Goal: Book appointment/travel/reservation

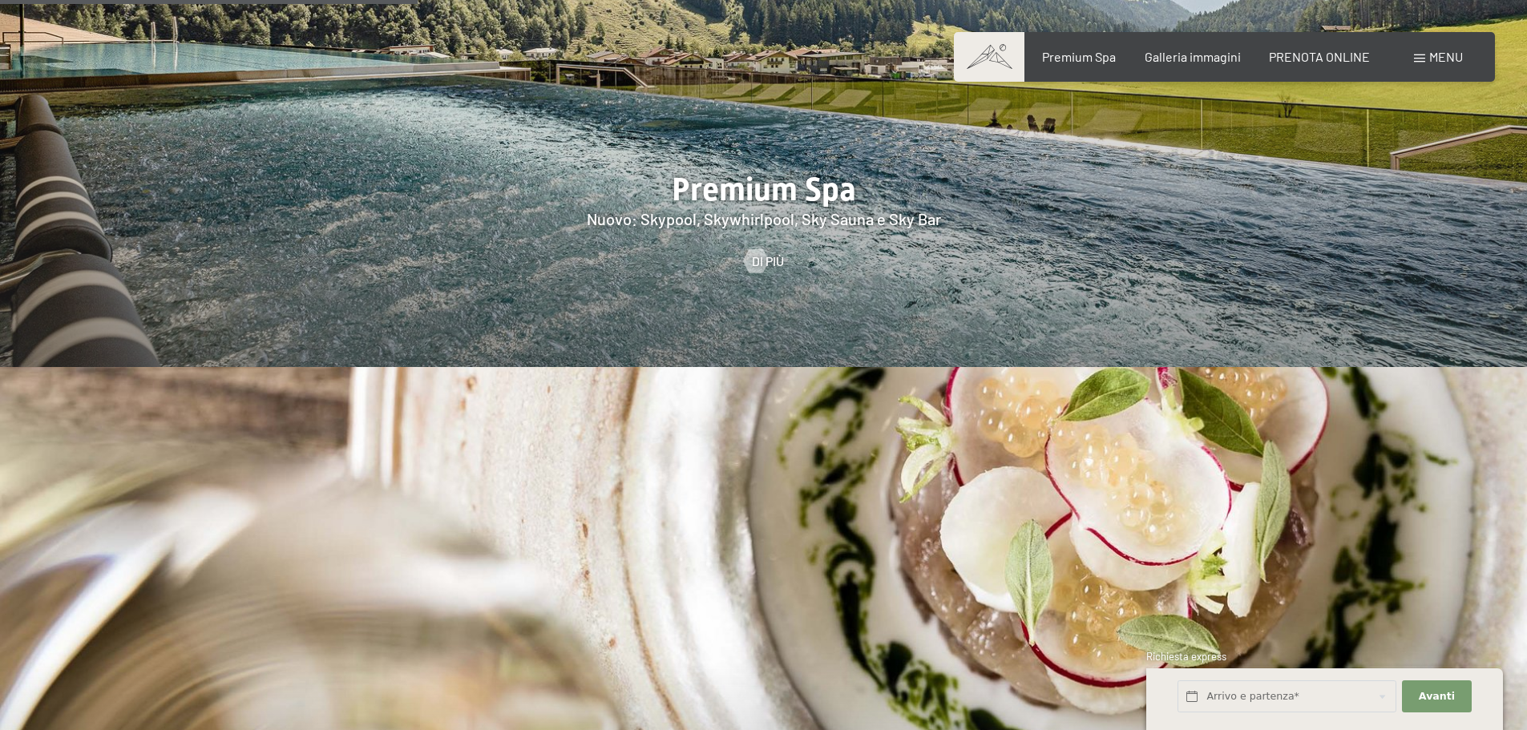
scroll to position [2565, 0]
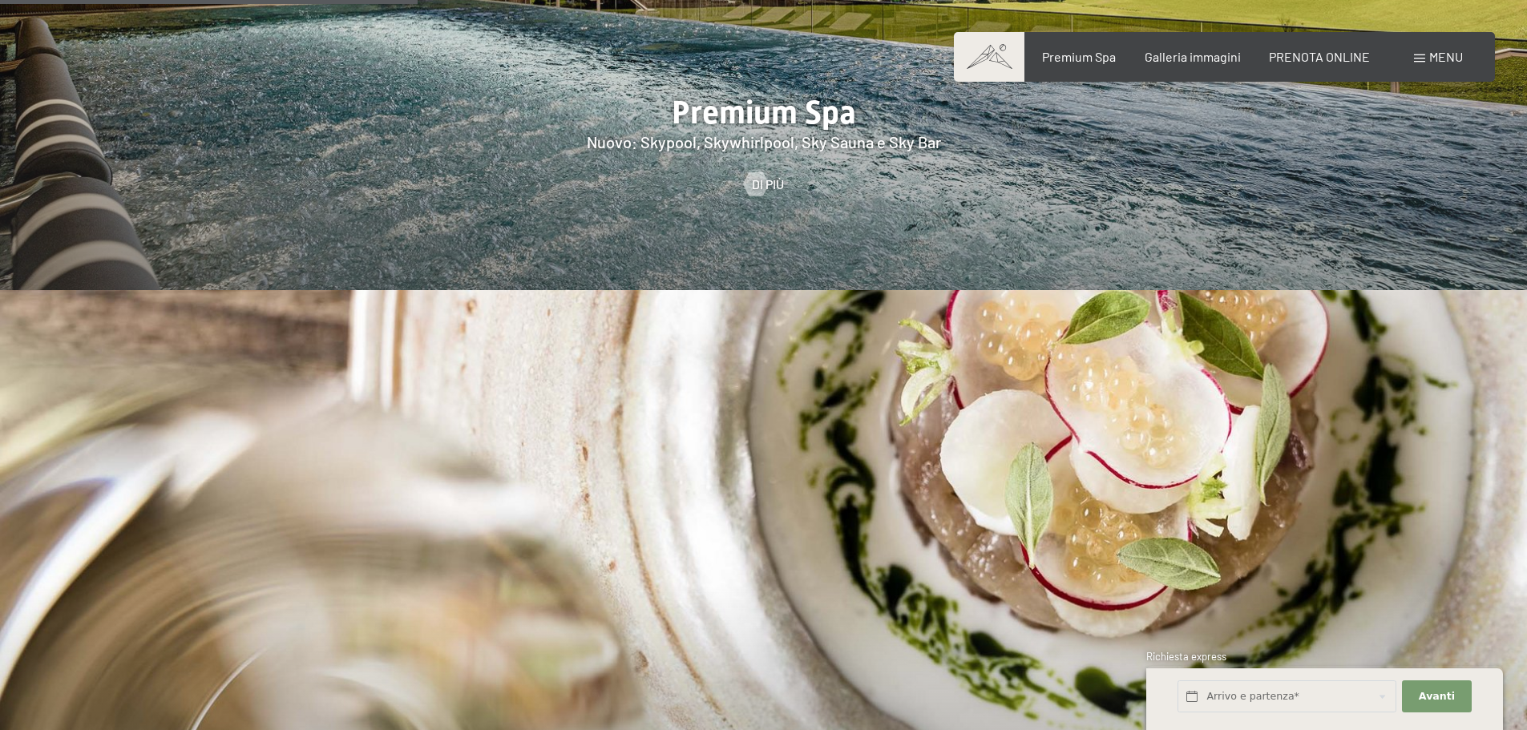
click at [1335, 48] on div "Prenotazione Richiesta Premium Spa Galleria immagini PRENOTA ONLINE Menu DE IT …" at bounding box center [1224, 57] width 477 height 18
click at [1329, 55] on span "PRENOTA ONLINE" at bounding box center [1319, 53] width 101 height 15
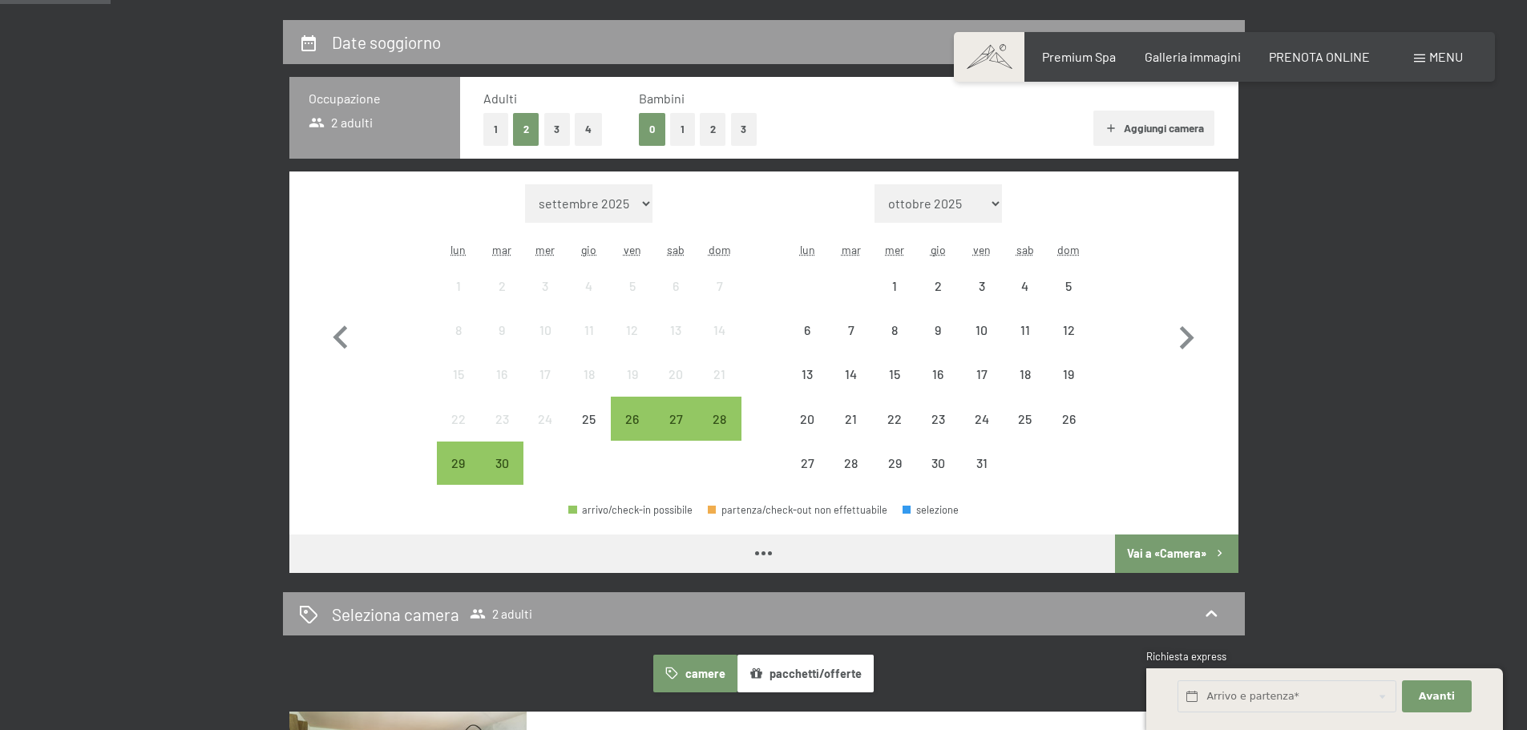
scroll to position [401, 0]
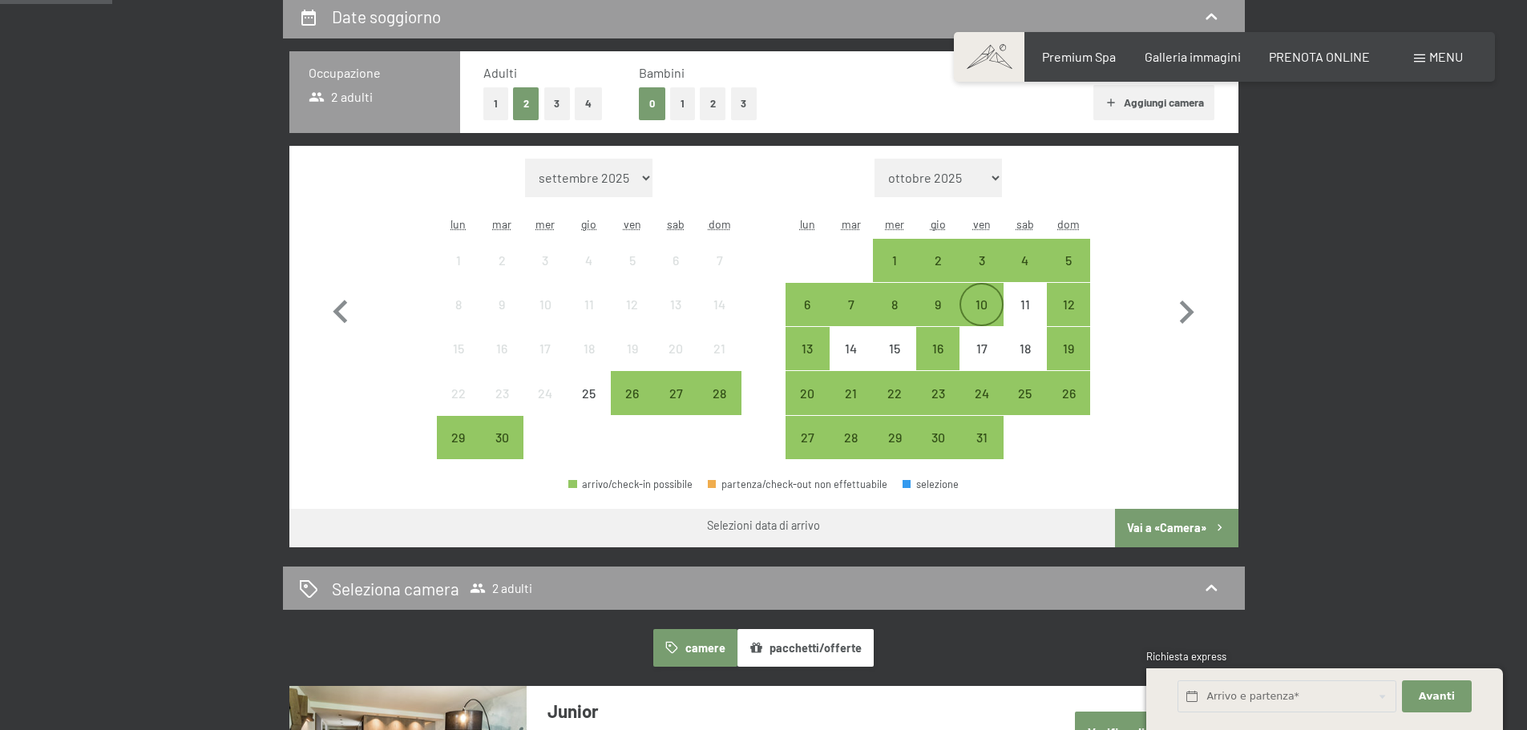
click at [984, 298] on div "10" at bounding box center [981, 318] width 40 height 40
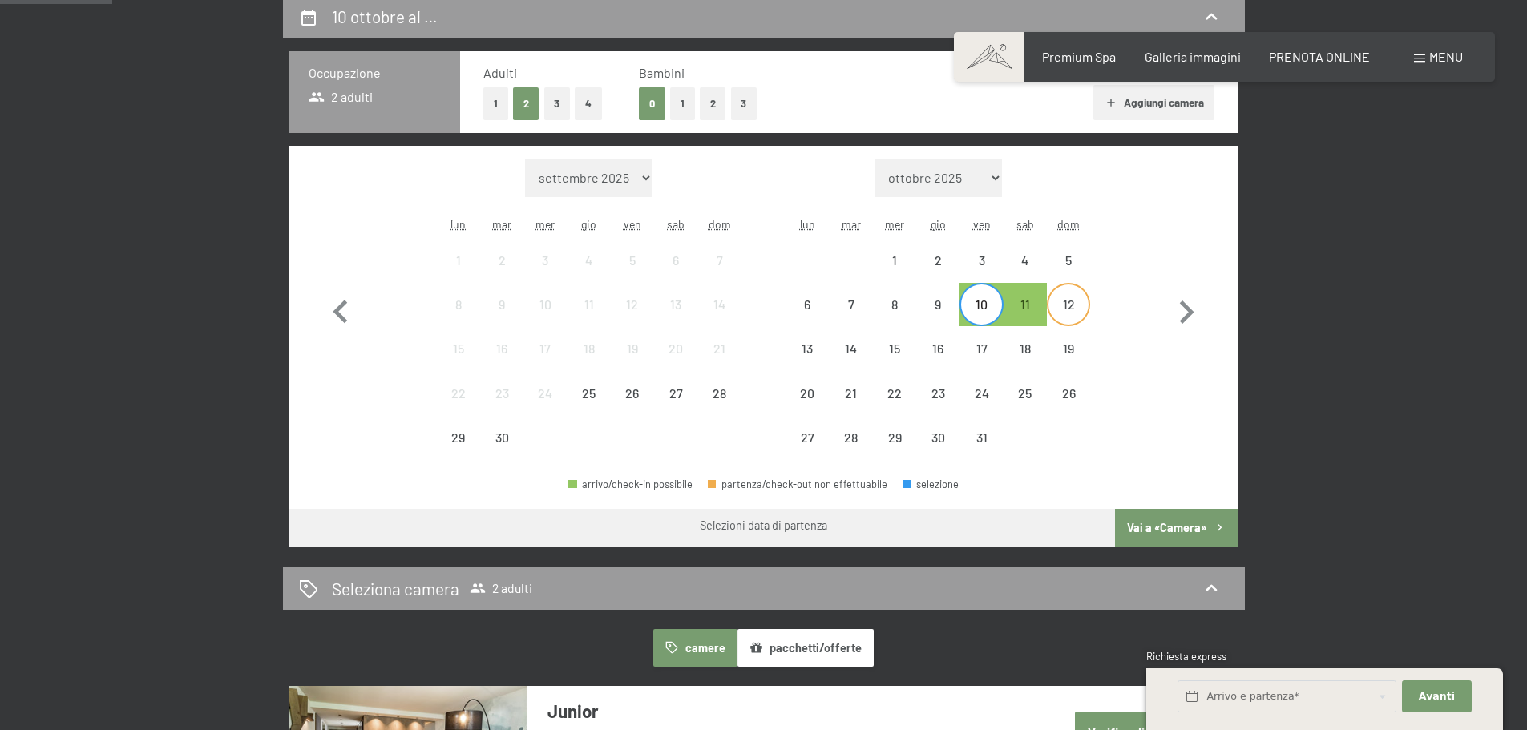
click at [1065, 302] on div "12" at bounding box center [1068, 318] width 40 height 40
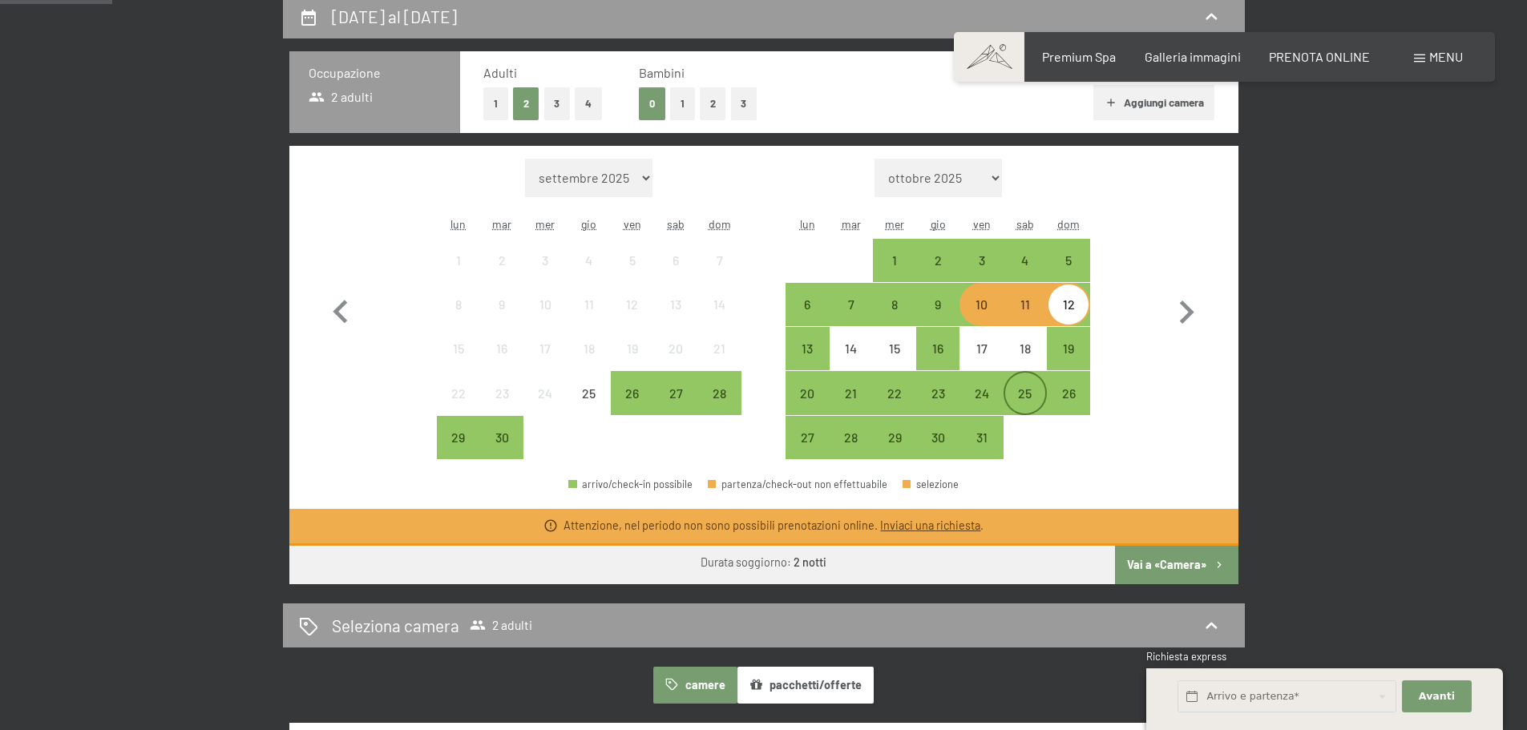
click at [1016, 390] on div "25" at bounding box center [1025, 407] width 40 height 40
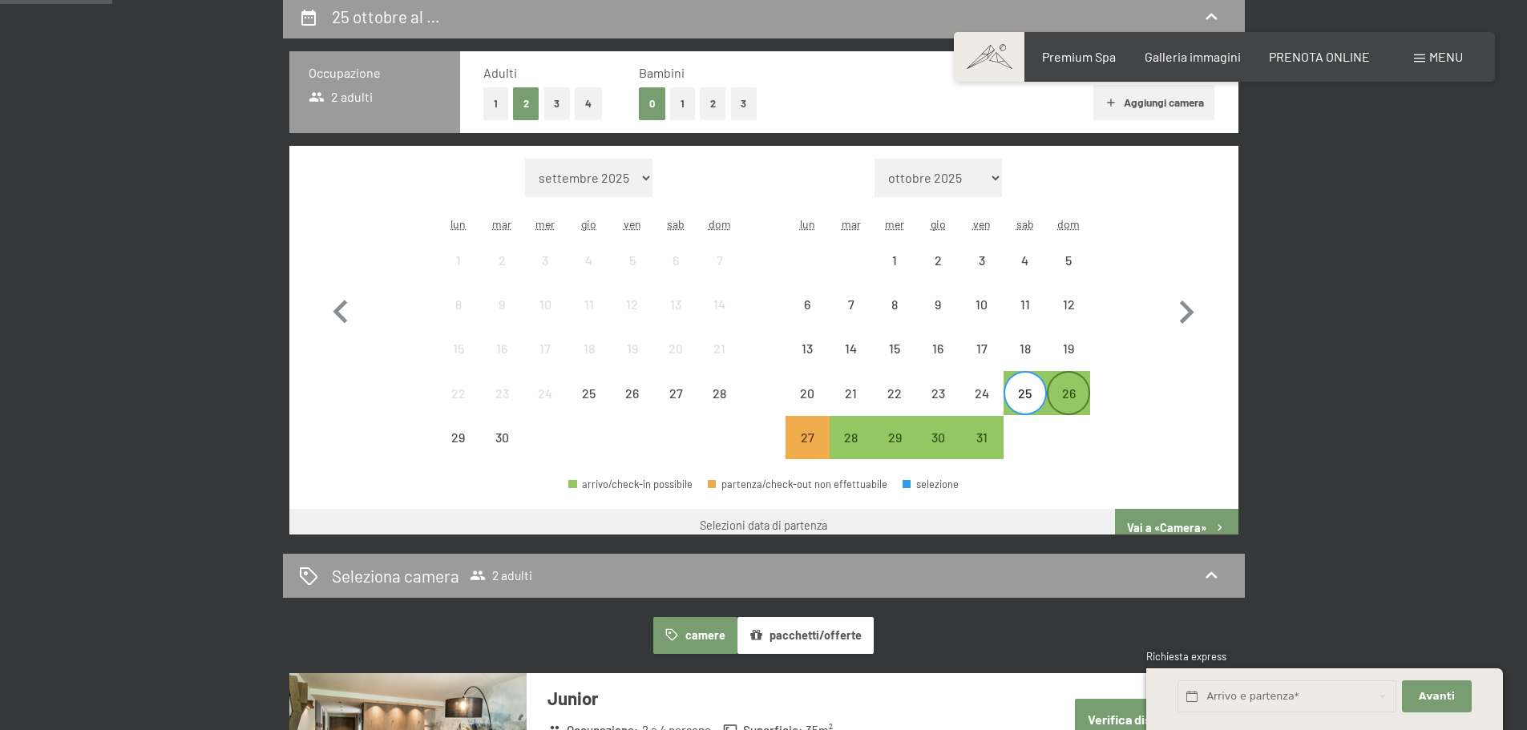
click at [1071, 390] on div "26" at bounding box center [1068, 407] width 40 height 40
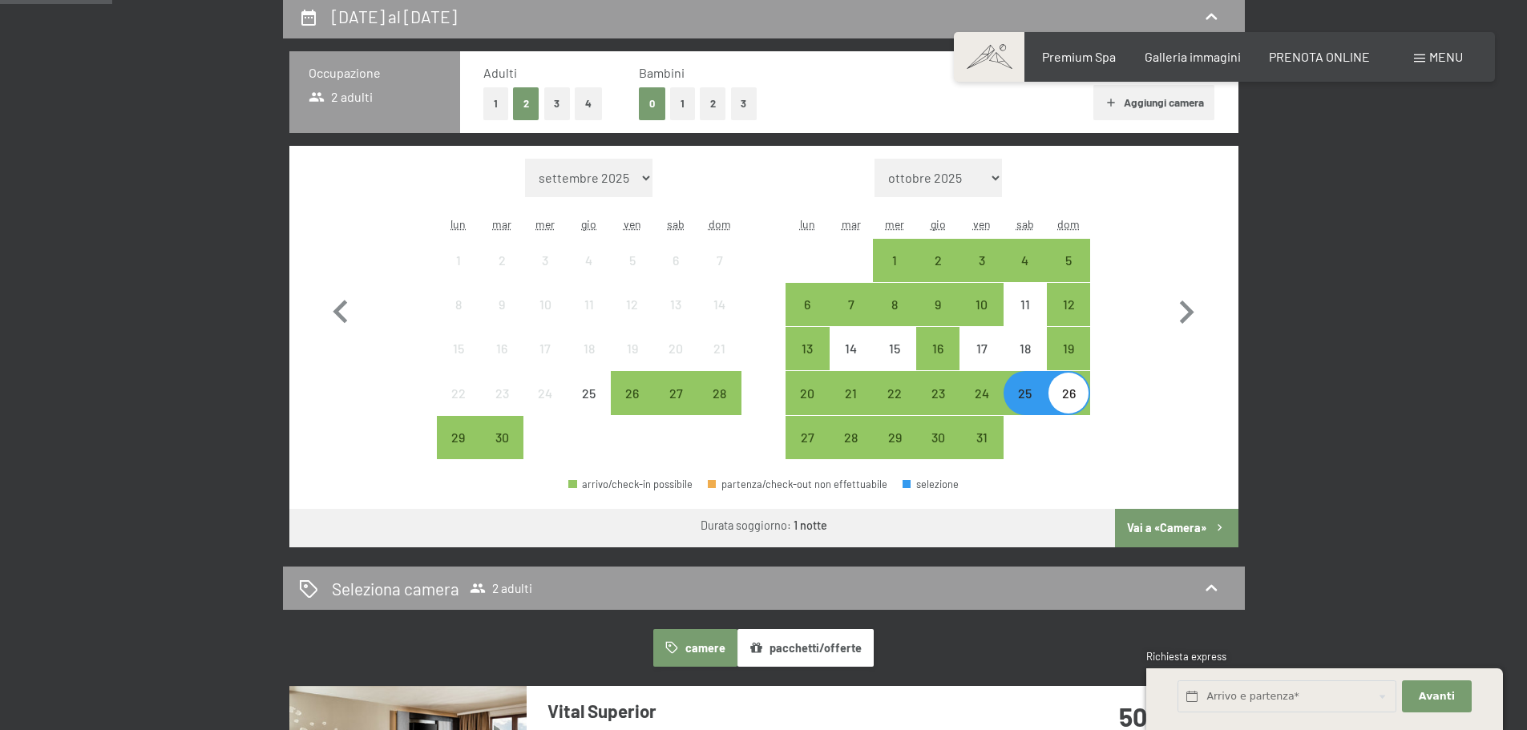
click at [1194, 523] on button "Vai a «Camera»" at bounding box center [1176, 528] width 123 height 38
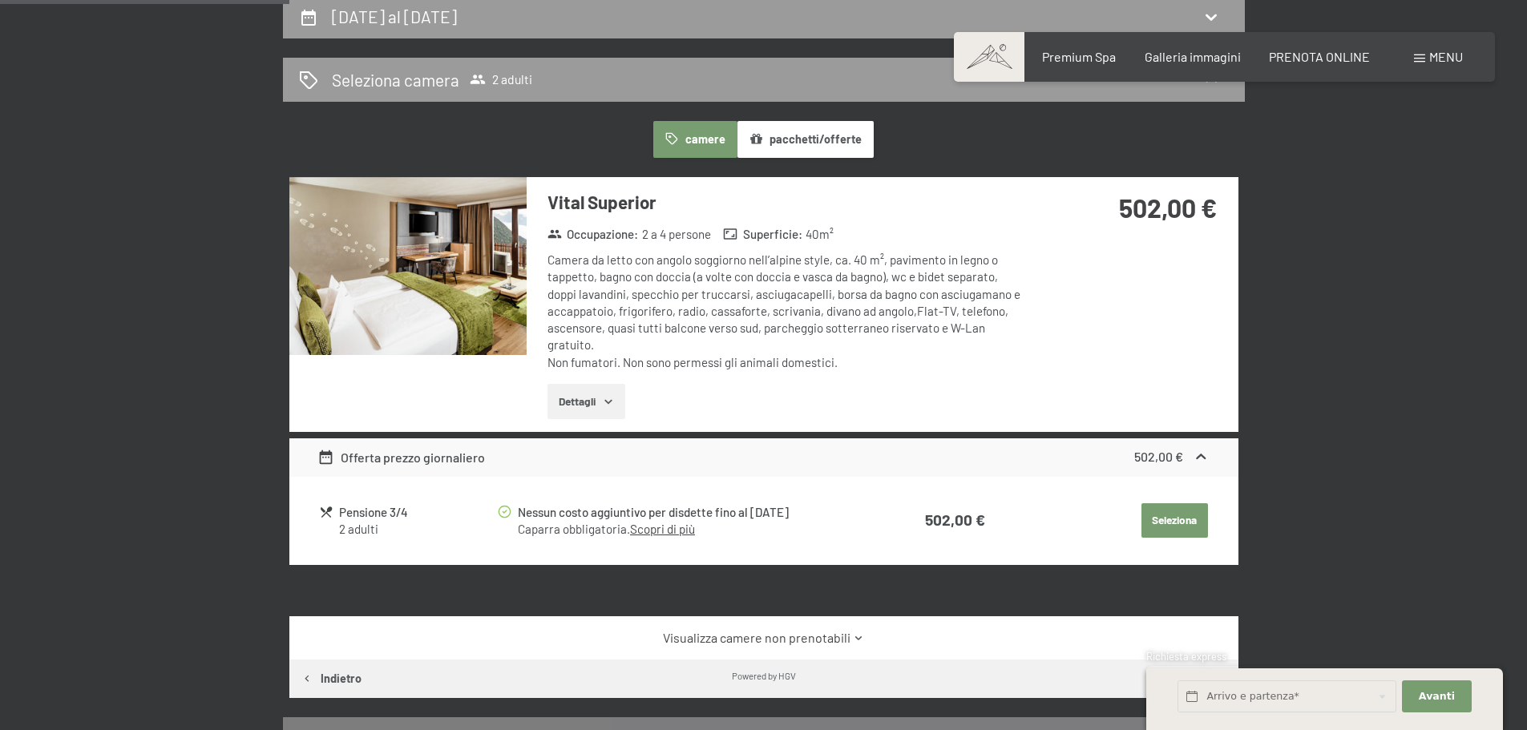
scroll to position [395, 0]
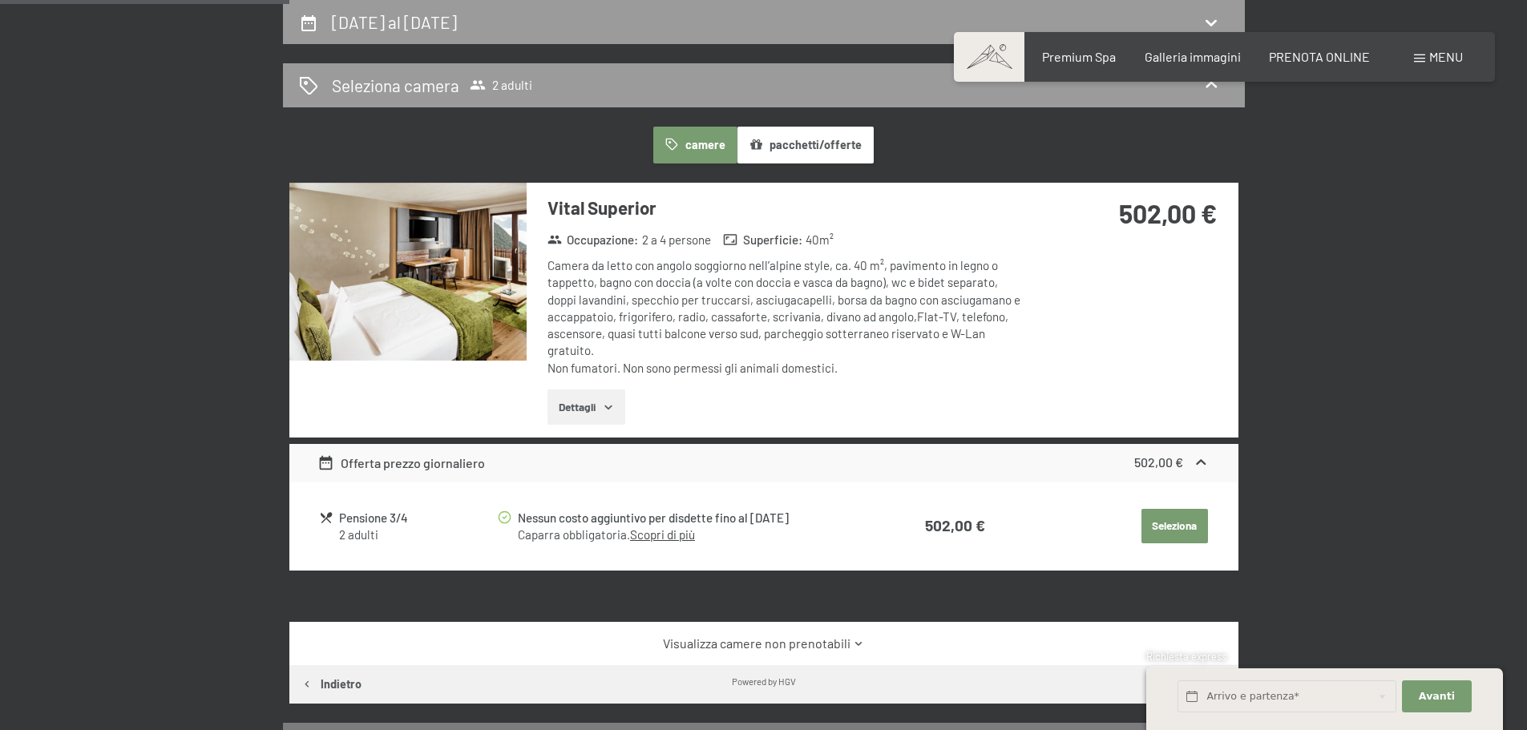
click at [600, 404] on button "Dettagli" at bounding box center [586, 407] width 78 height 35
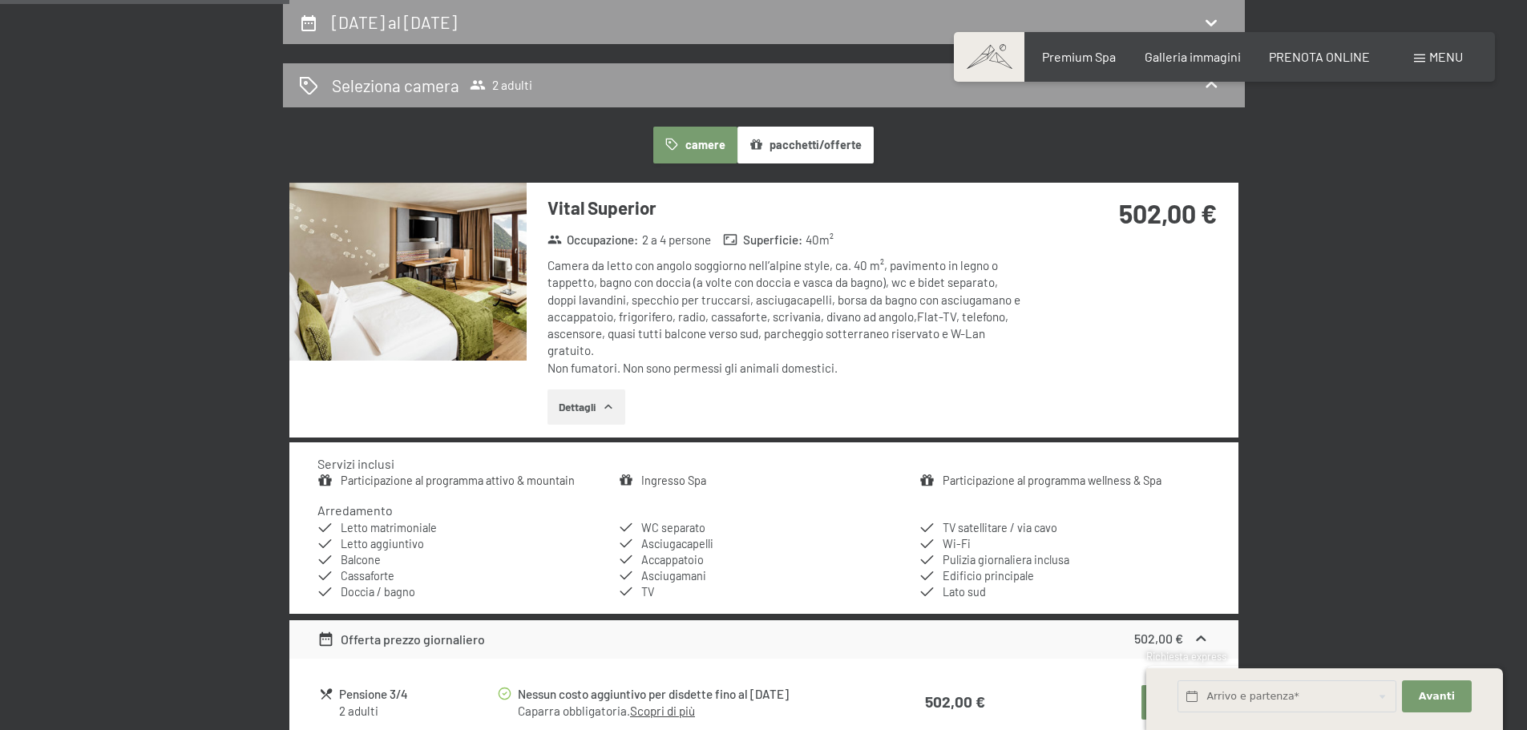
click at [600, 404] on button "Dettagli" at bounding box center [586, 407] width 78 height 35
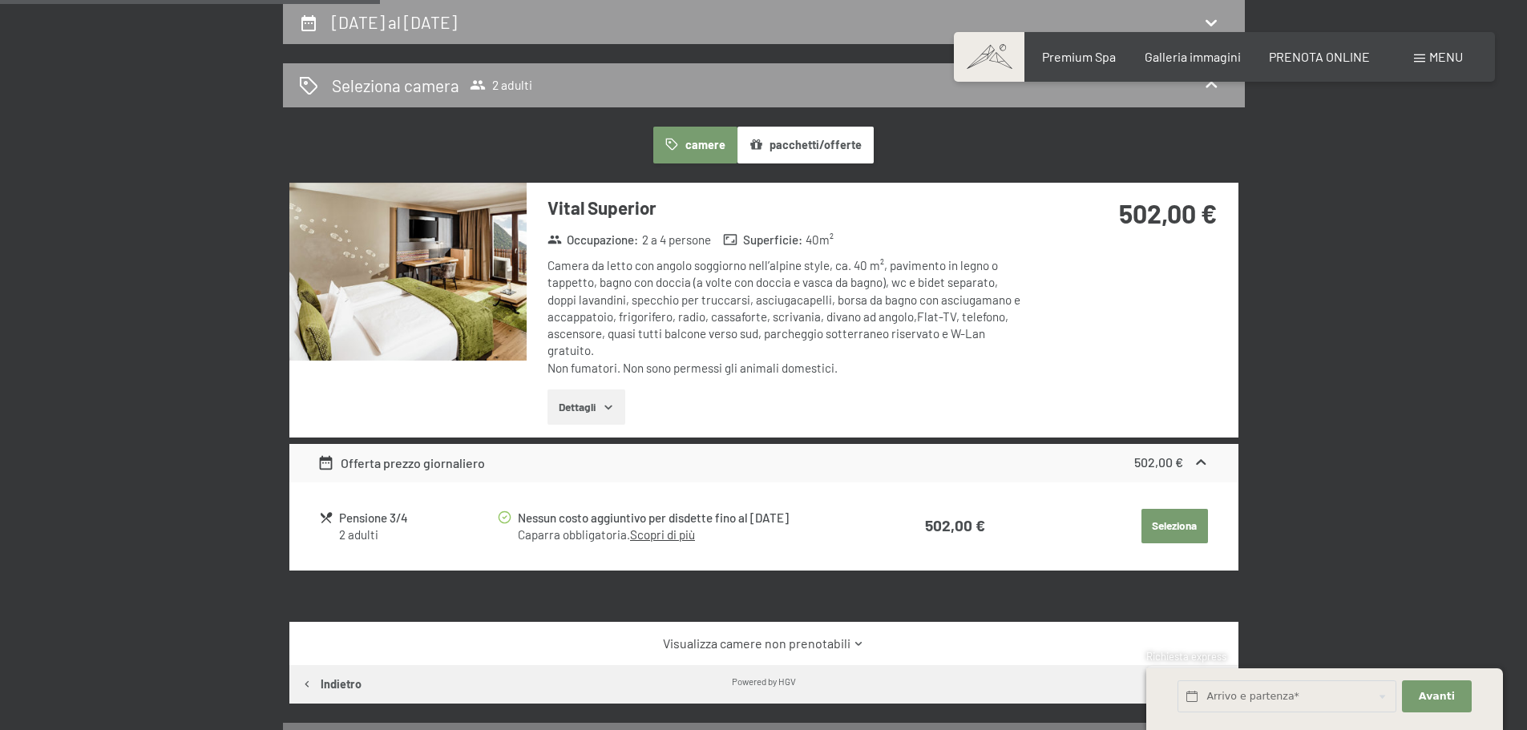
click at [677, 537] on link "Scopri di più" at bounding box center [662, 534] width 65 height 14
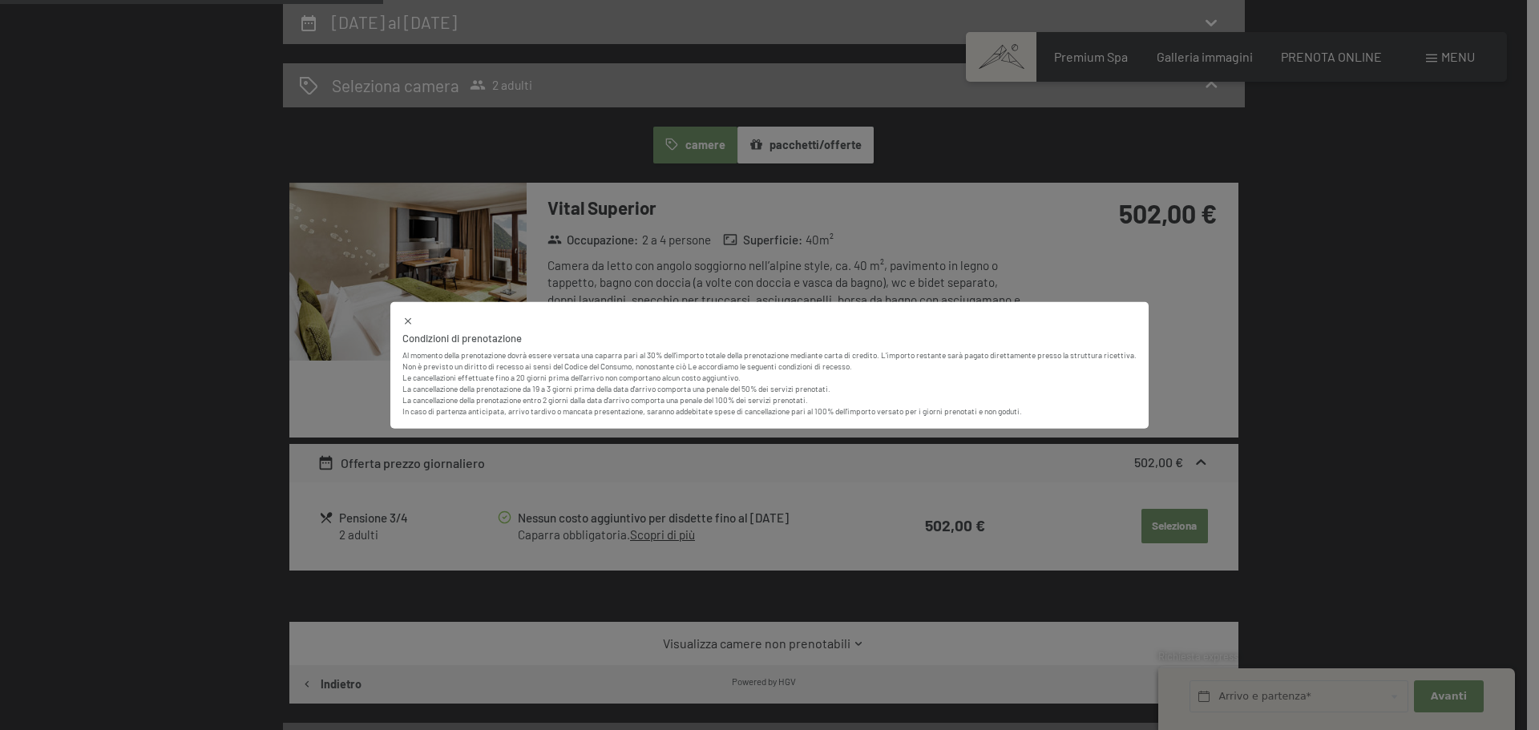
click at [628, 492] on div "Condizioni di prenotazione Al momento della prenotazione dovrà essere versata u…" at bounding box center [769, 365] width 1539 height 730
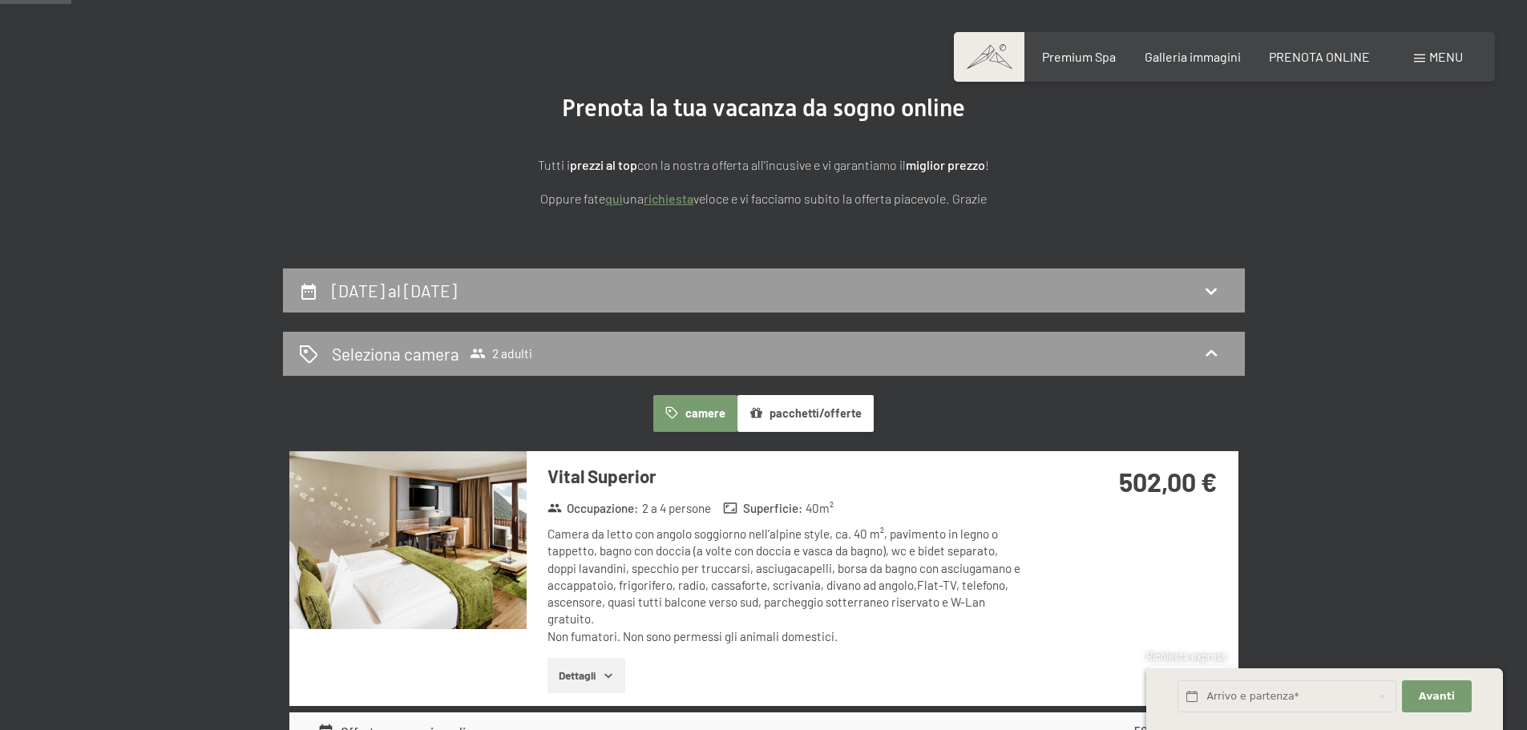
scroll to position [155, 0]
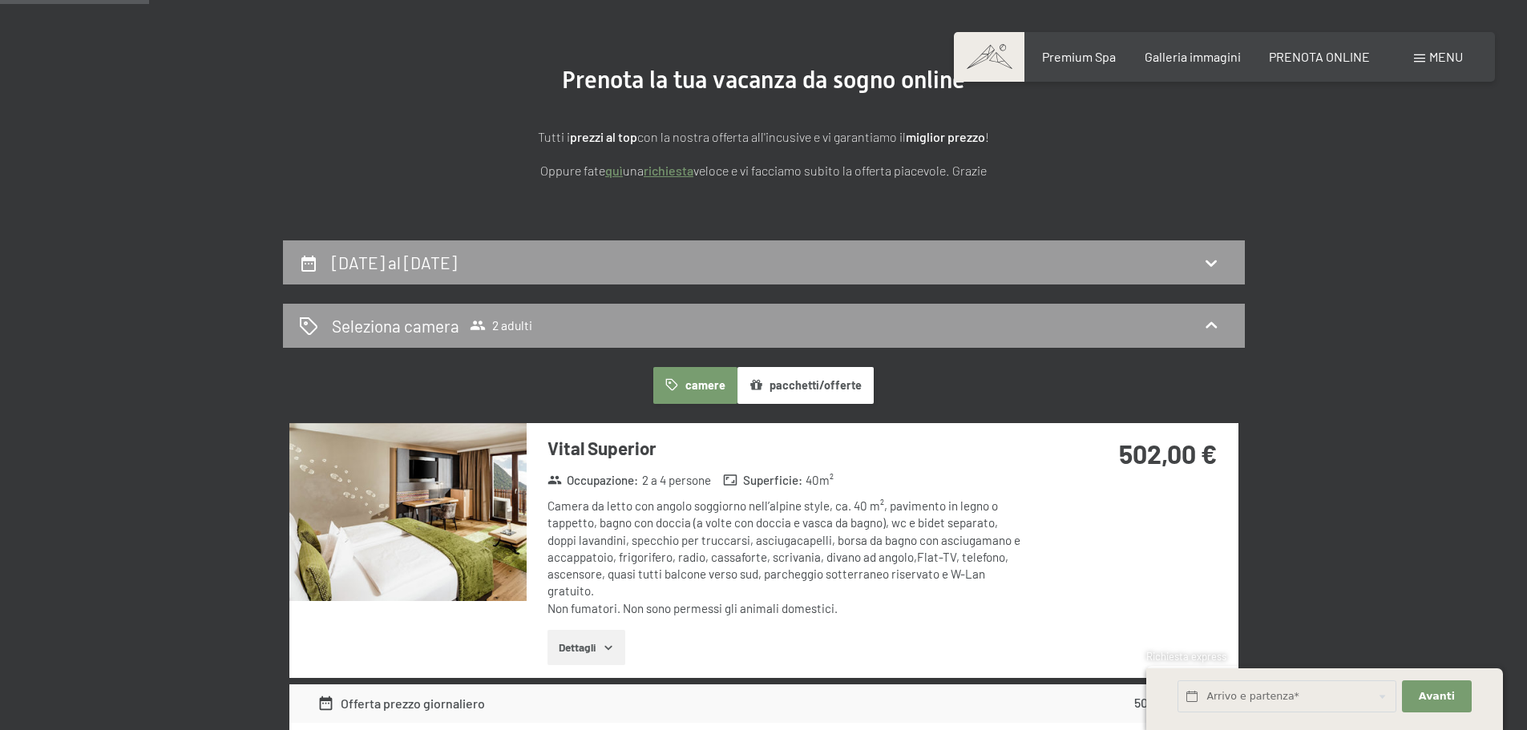
click at [595, 646] on button "Dettagli" at bounding box center [586, 647] width 78 height 35
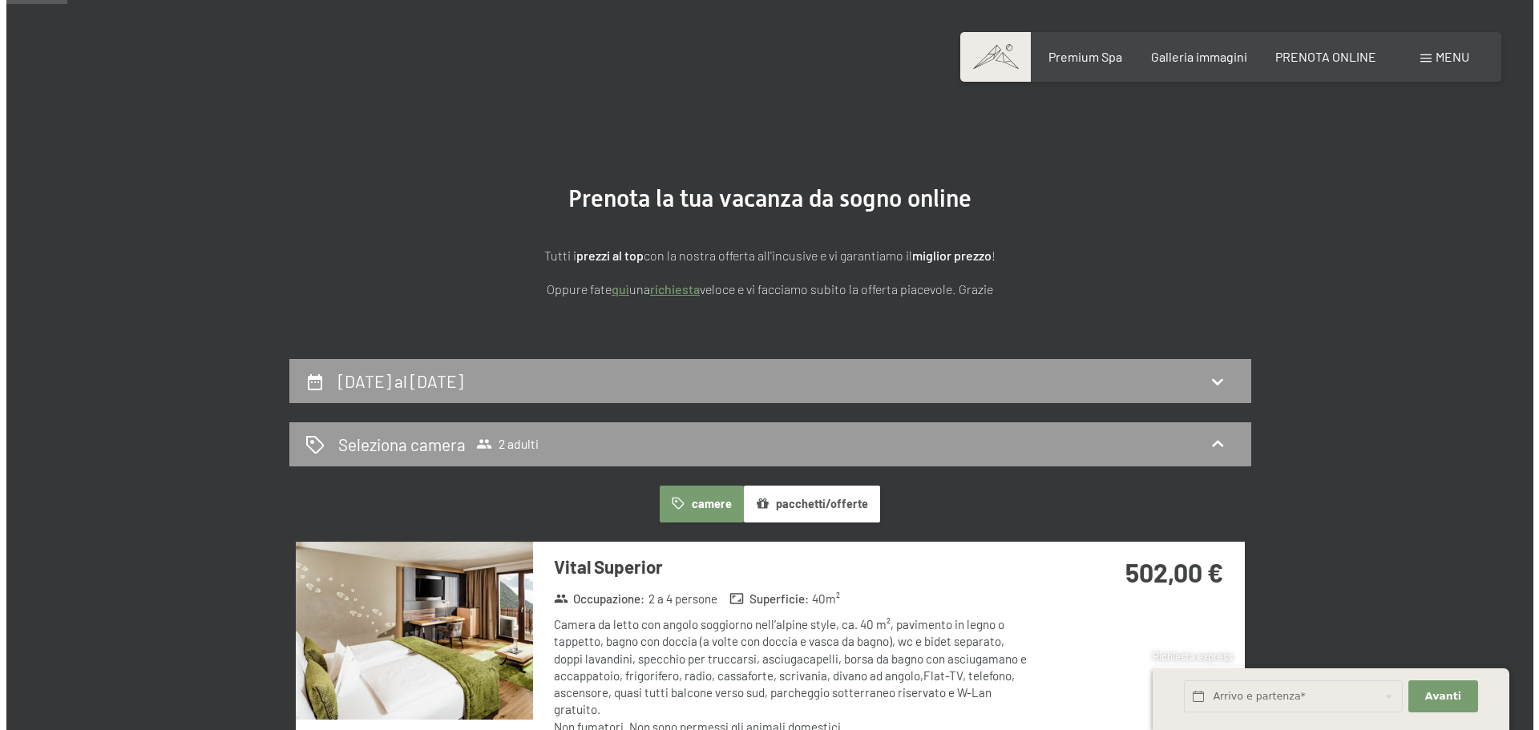
scroll to position [0, 0]
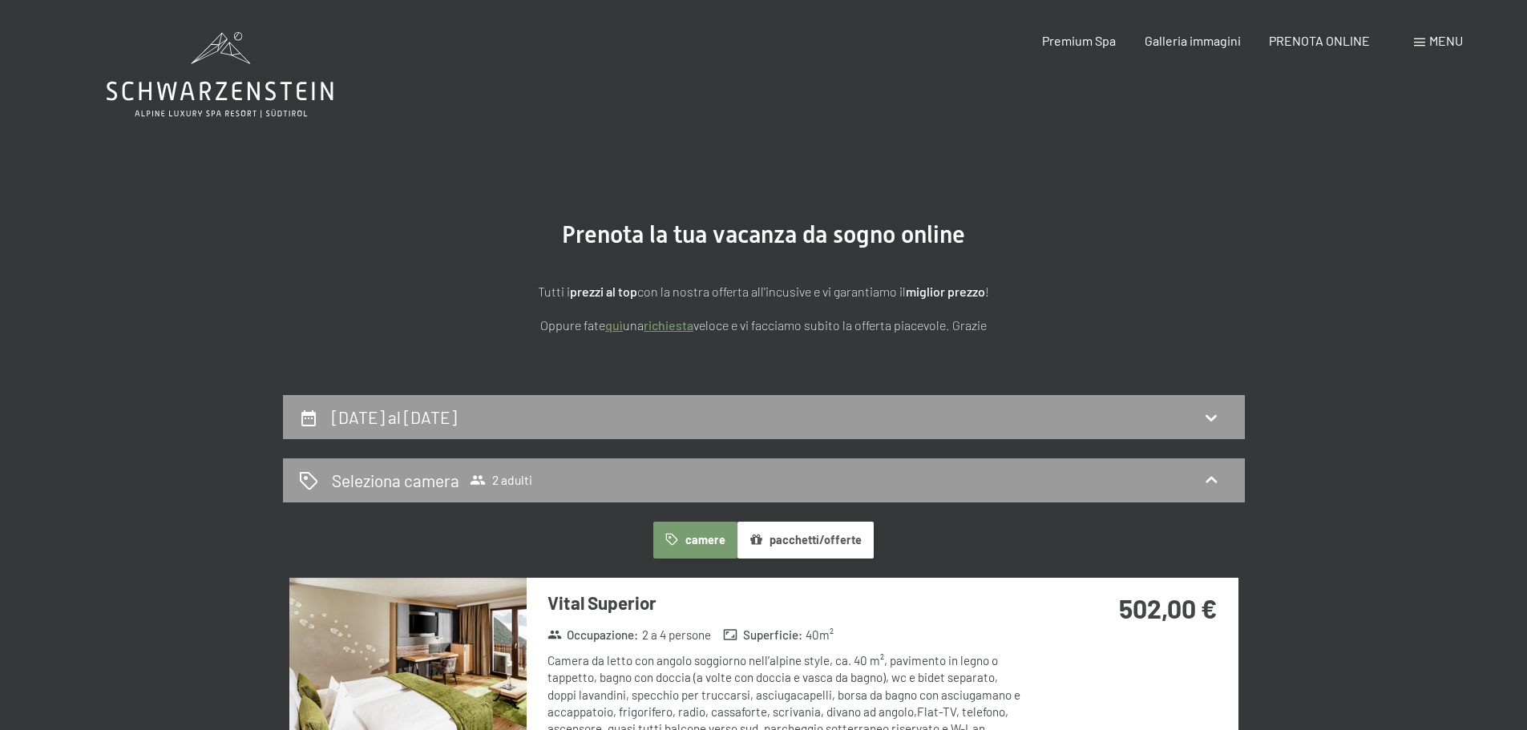
click at [1447, 42] on span "Menu" at bounding box center [1446, 40] width 34 height 15
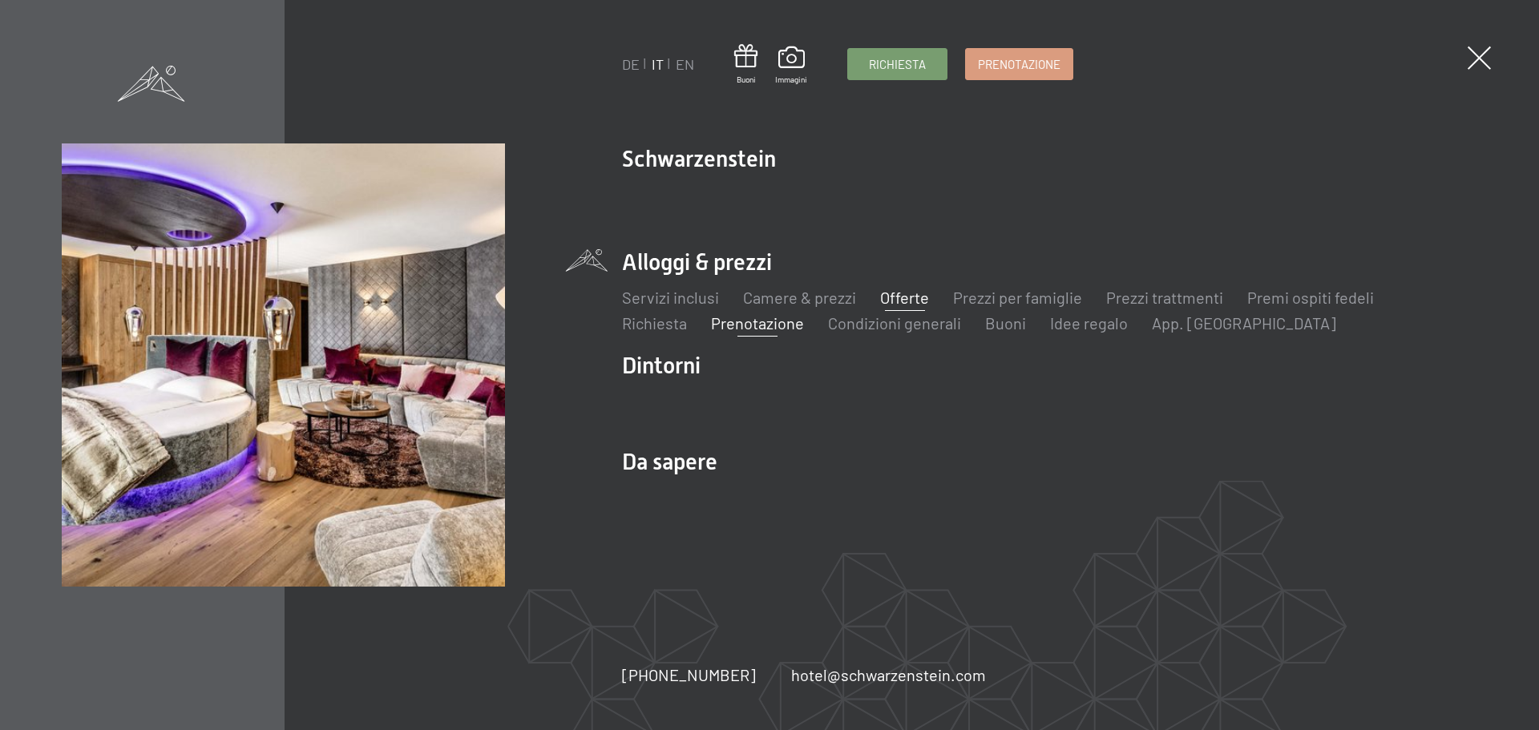
click at [889, 298] on link "Offerte" at bounding box center [904, 297] width 49 height 19
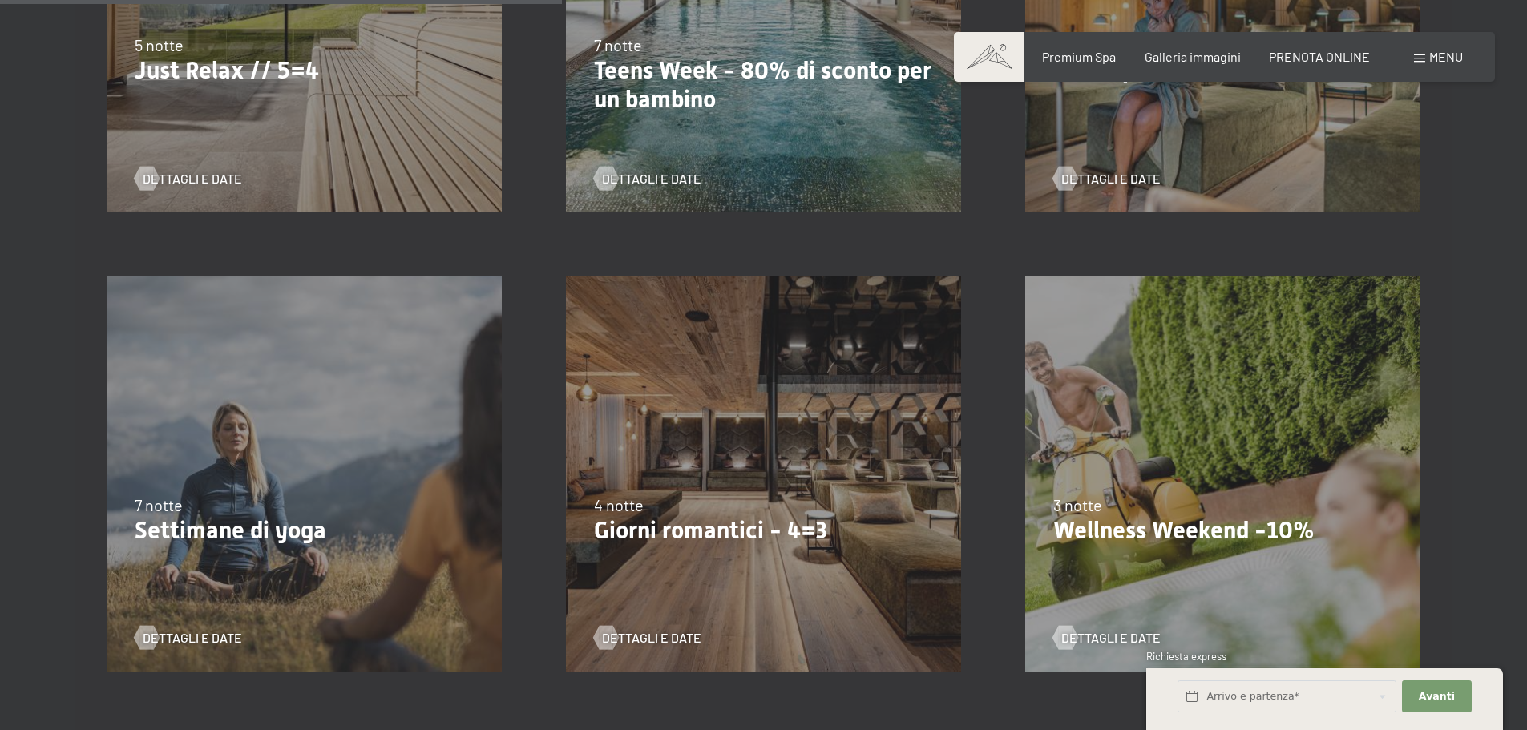
scroll to position [1363, 0]
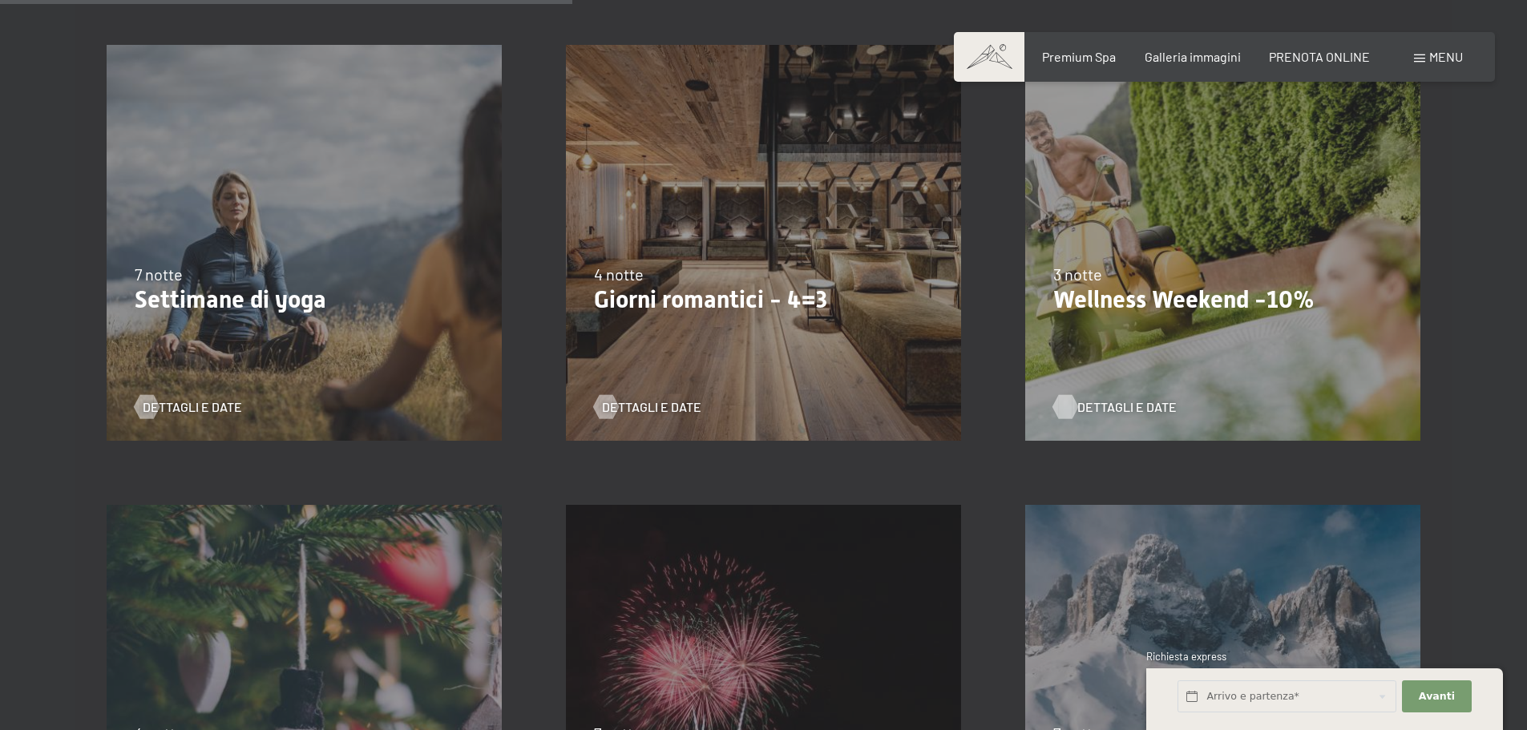
click at [1118, 404] on span "Dettagli e Date" at bounding box center [1126, 407] width 99 height 18
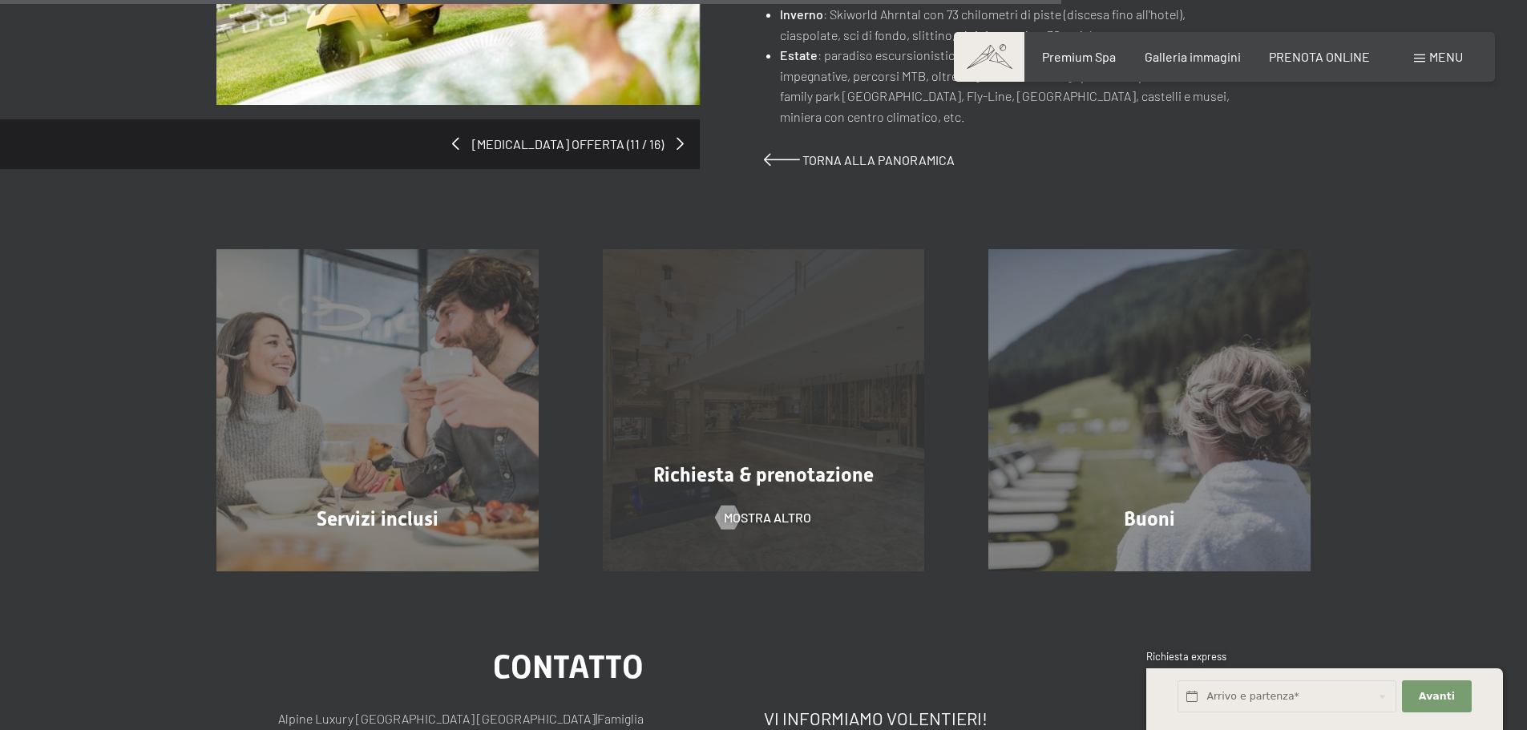
scroll to position [1283, 0]
